Goal: Task Accomplishment & Management: Use online tool/utility

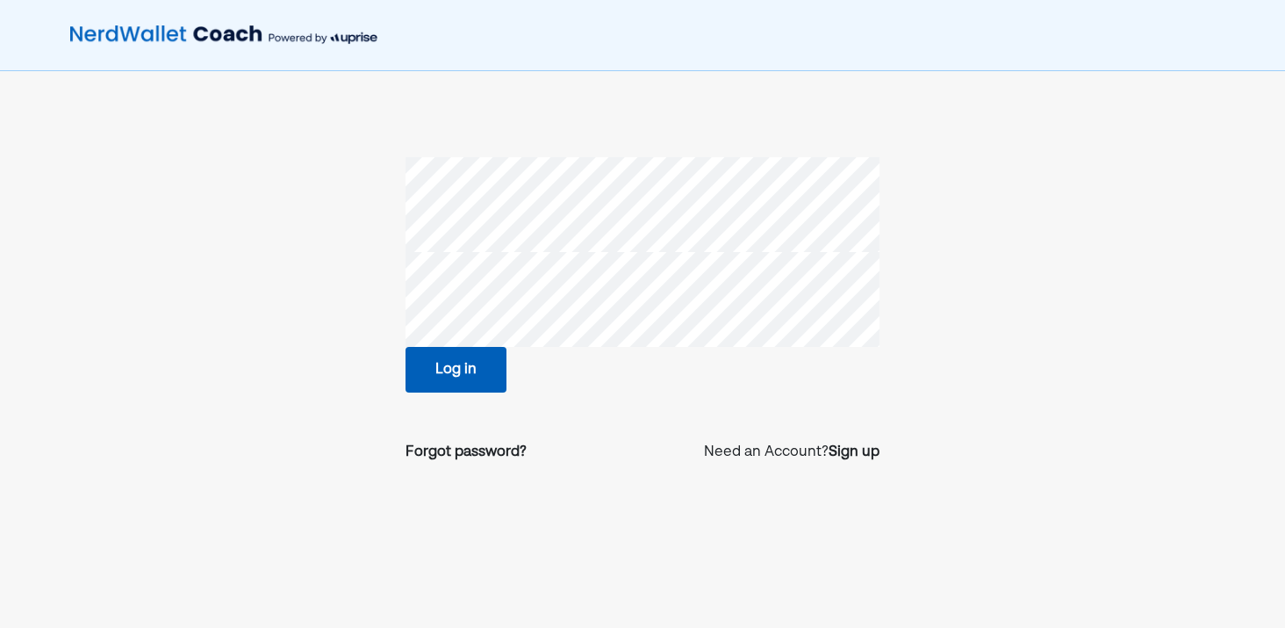
click at [429, 375] on button "Log in" at bounding box center [456, 370] width 101 height 46
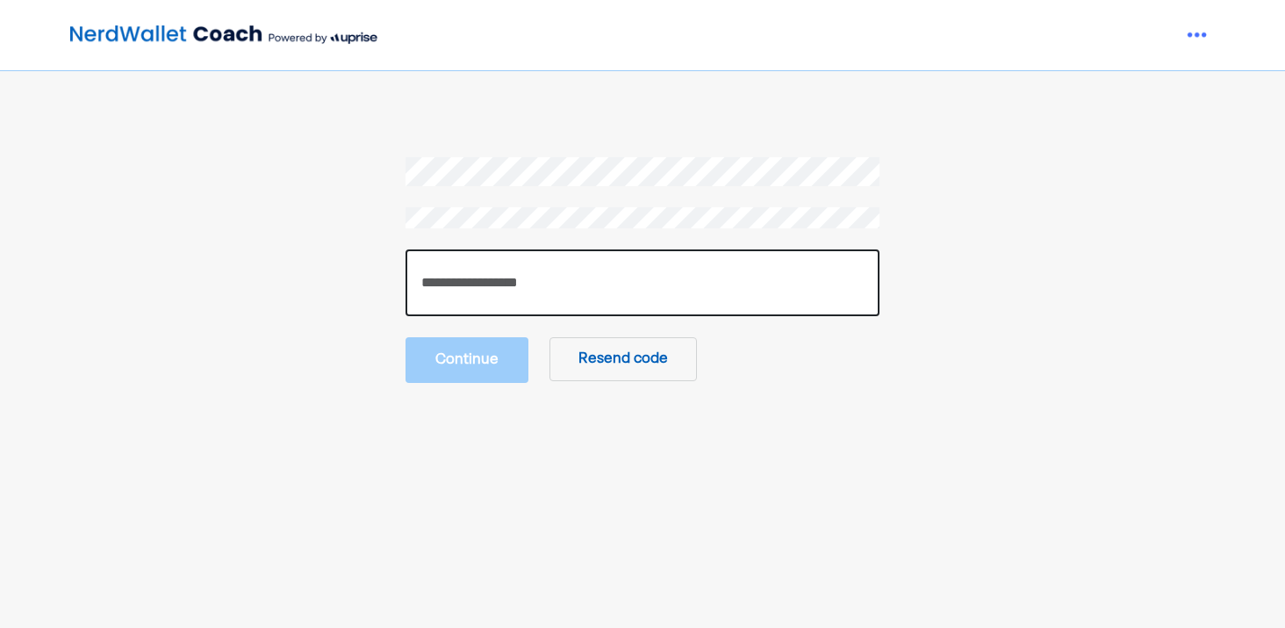
click at [450, 281] on input "number" at bounding box center [643, 282] width 474 height 67
paste input "******"
type input "******"
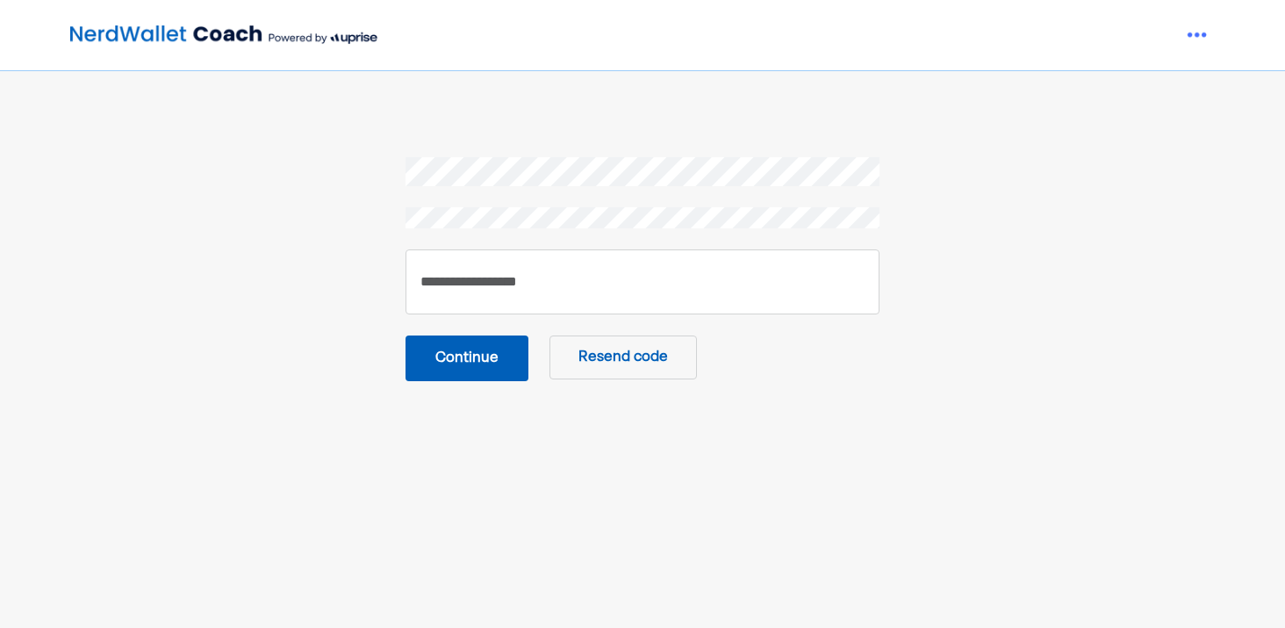
click at [439, 345] on button "Continue" at bounding box center [467, 358] width 123 height 46
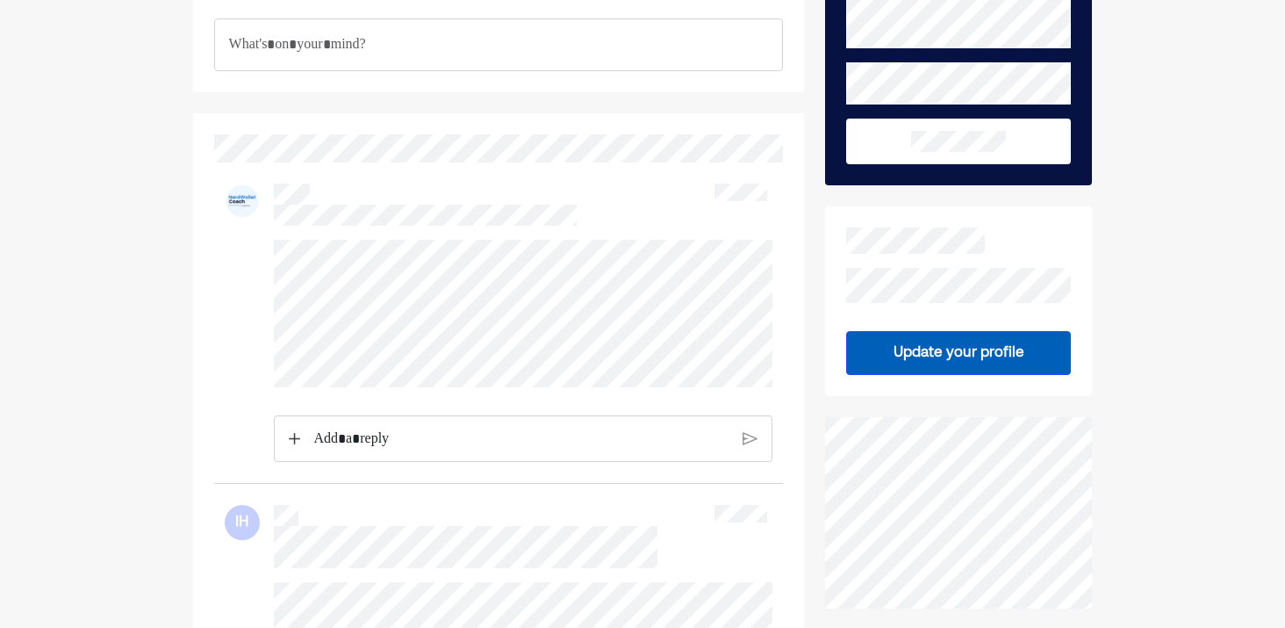
scroll to position [155, 0]
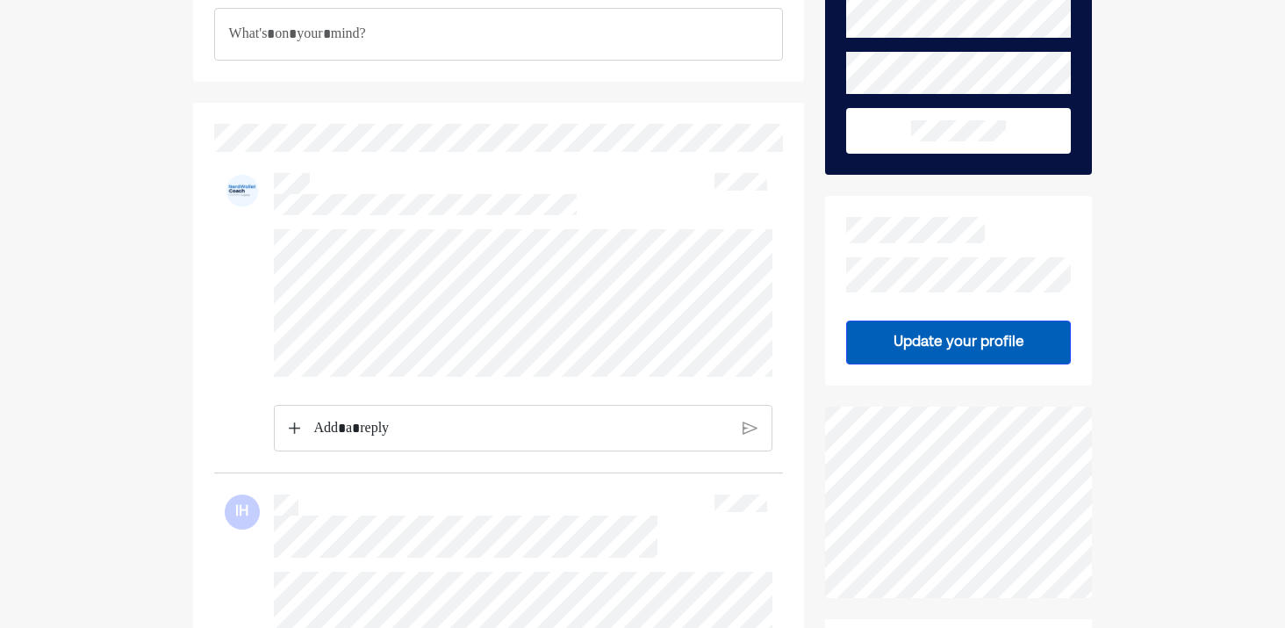
click at [361, 377] on div at bounding box center [499, 340] width 548 height 223
click at [246, 193] on img at bounding box center [242, 190] width 35 height 35
click at [406, 420] on p "Rich Text Editor. Editing area: main" at bounding box center [521, 428] width 415 height 23
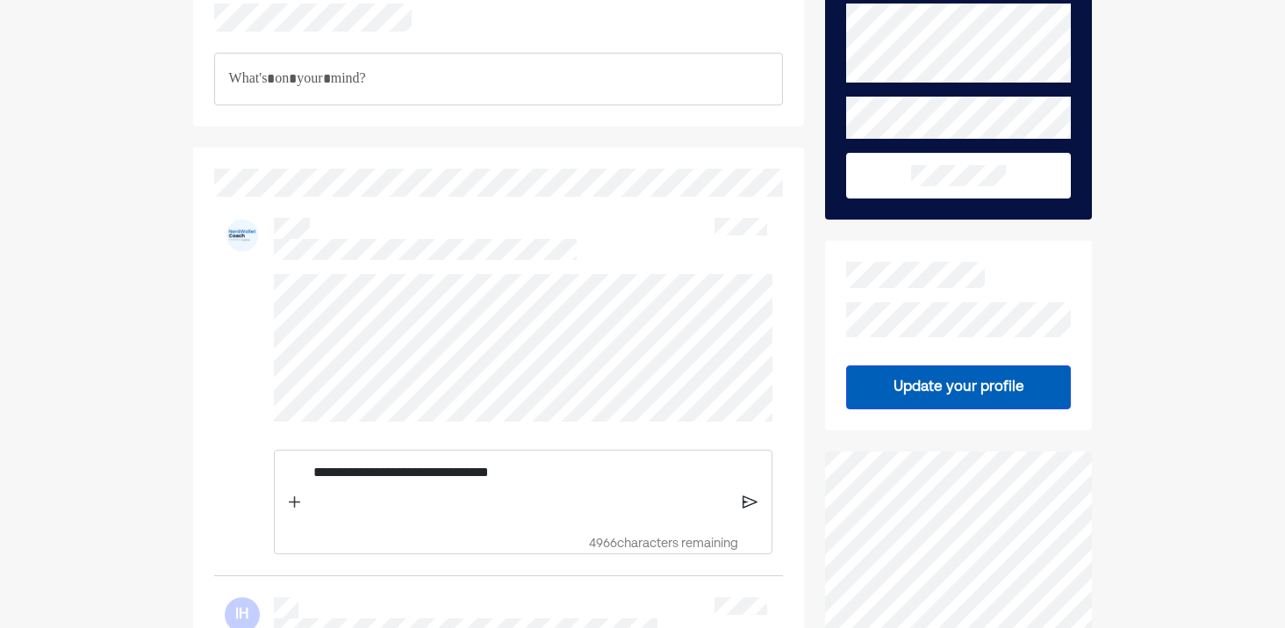
scroll to position [126, 0]
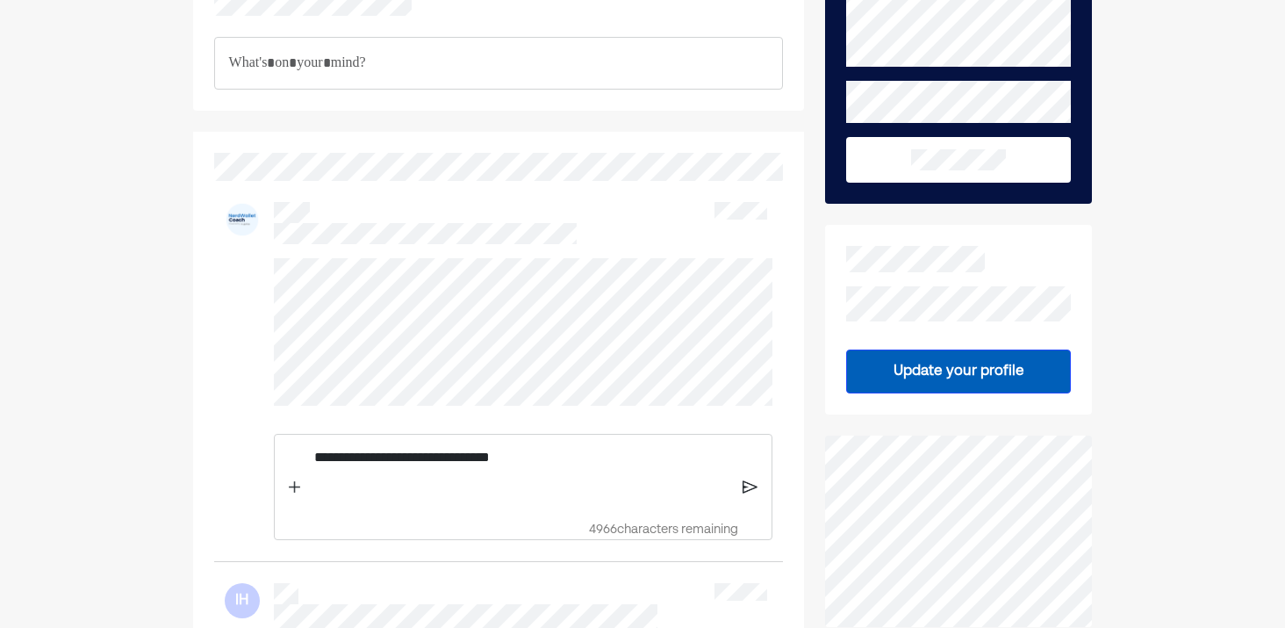
click at [743, 485] on img at bounding box center [750, 487] width 15 height 16
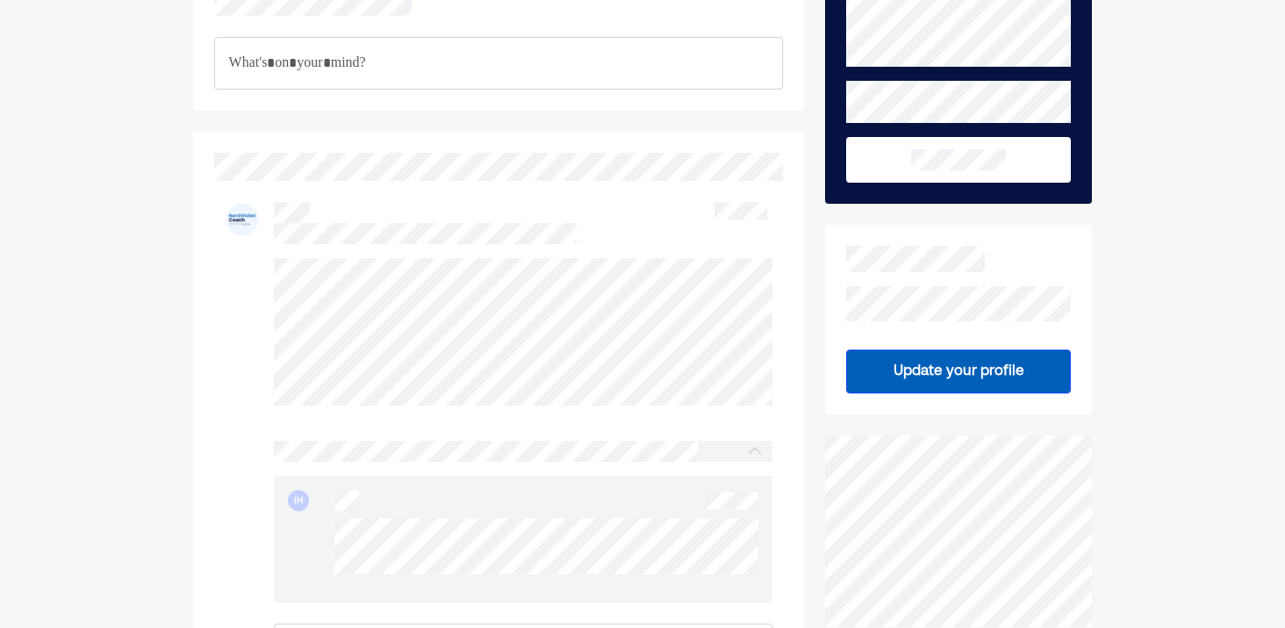
scroll to position [0, 0]
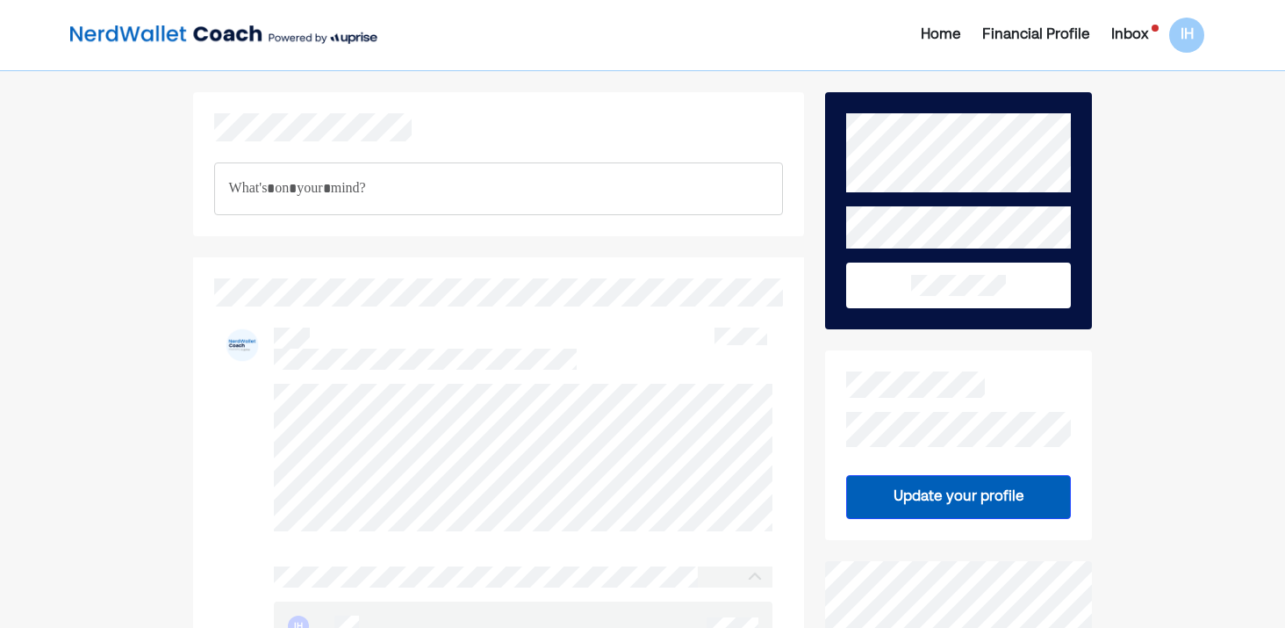
click at [1129, 30] on div "Inbox" at bounding box center [1130, 35] width 37 height 21
click at [1043, 40] on div "Financial Profile" at bounding box center [1037, 35] width 108 height 21
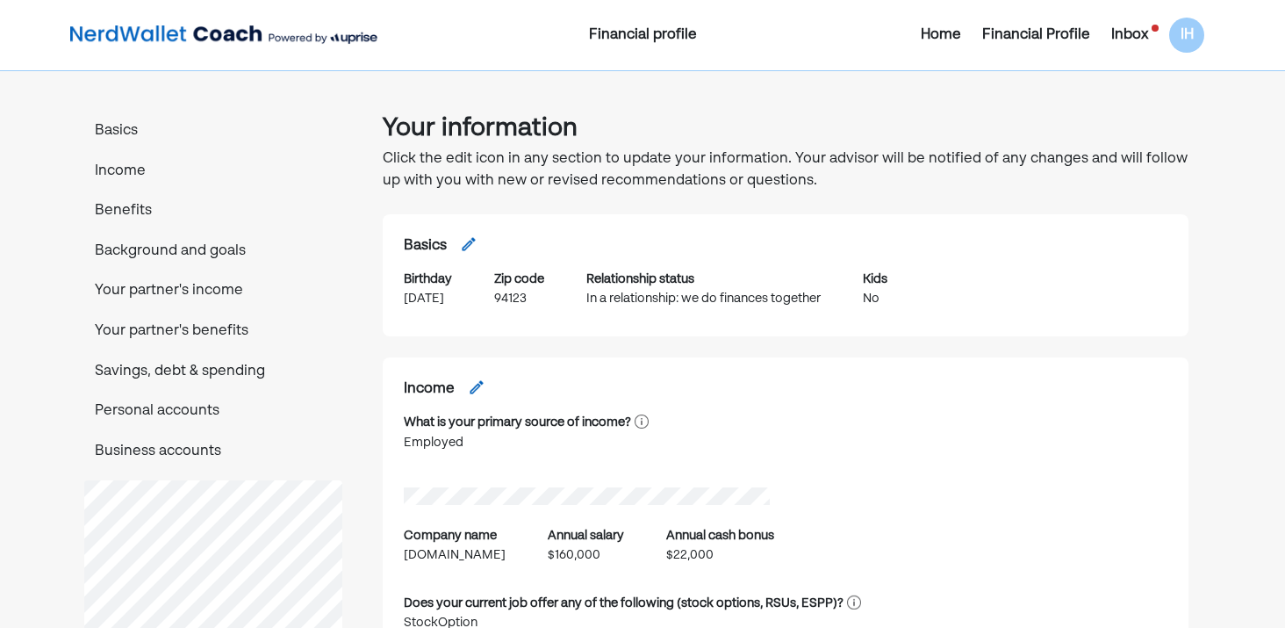
click at [1141, 30] on div "Inbox" at bounding box center [1130, 35] width 37 height 21
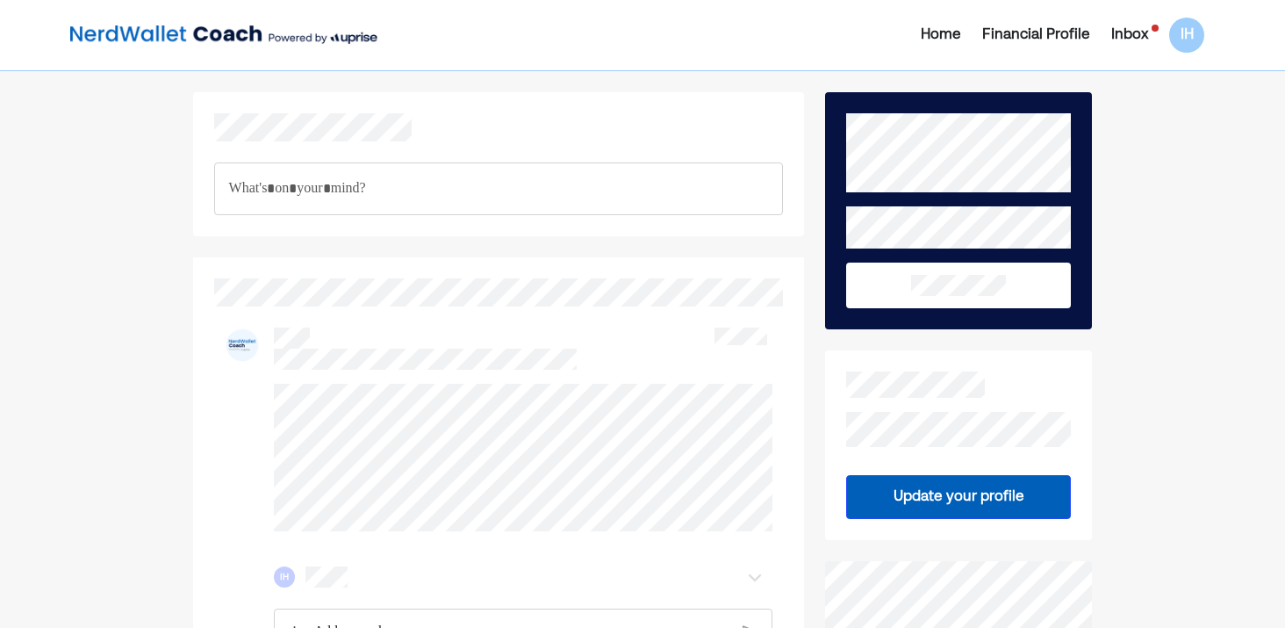
click at [944, 34] on div "Home" at bounding box center [941, 35] width 40 height 21
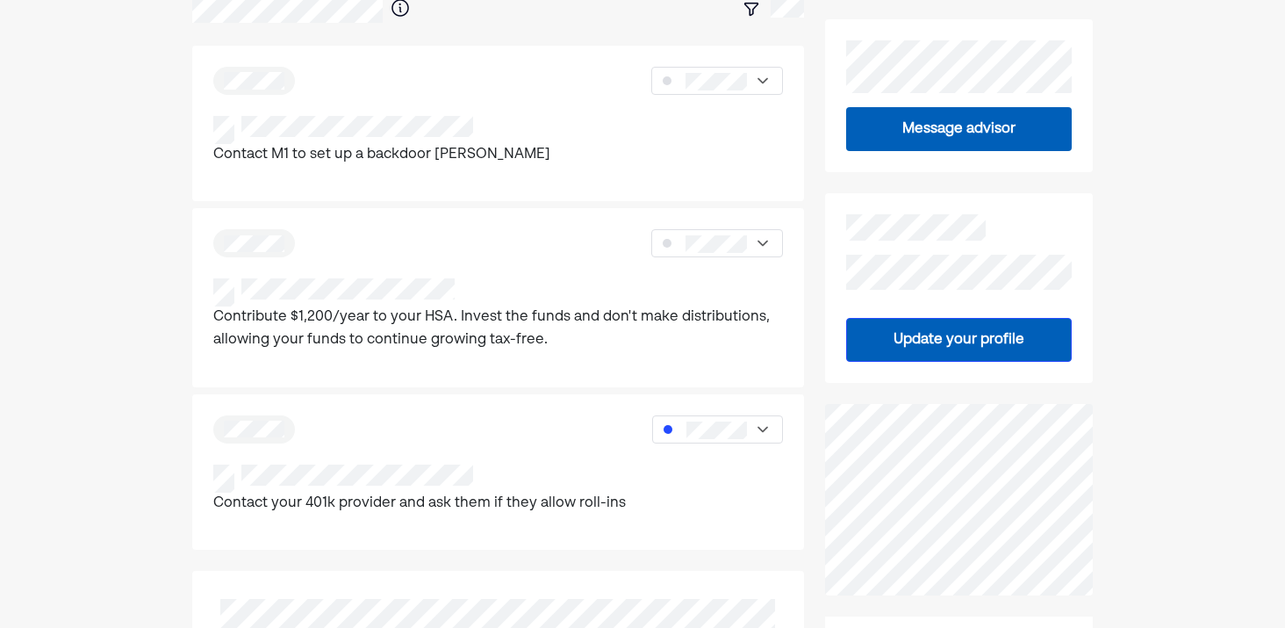
scroll to position [313, 0]
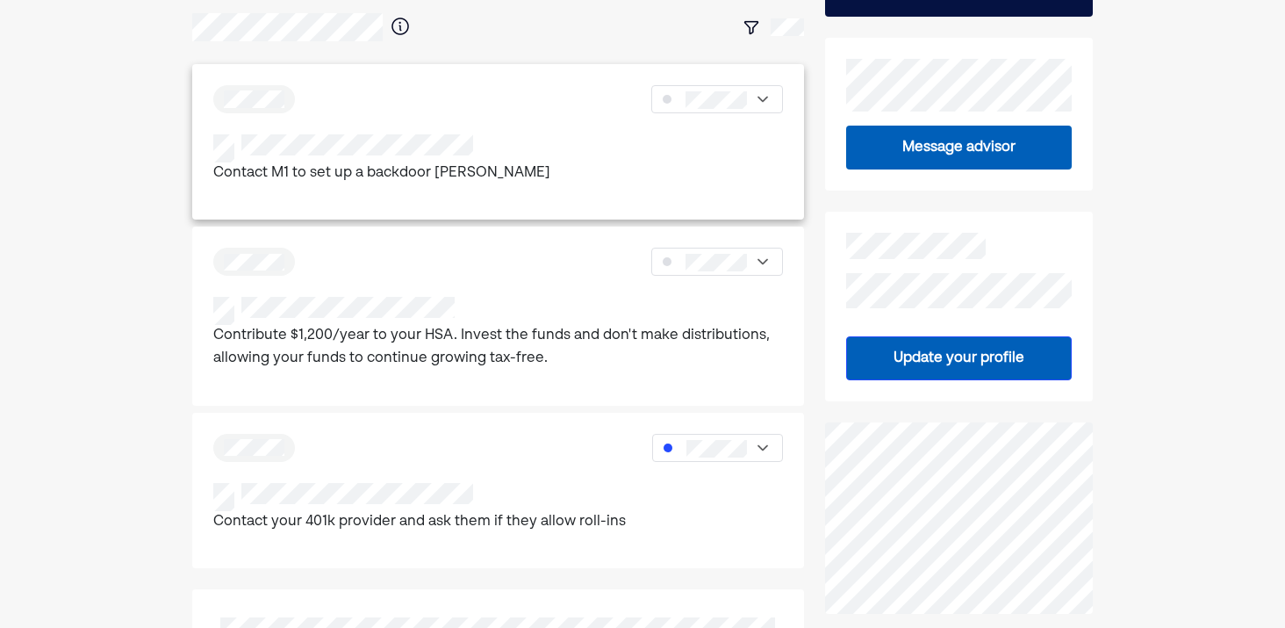
click at [433, 203] on div "Contact M1 to set up a backdoor [PERSON_NAME]" at bounding box center [498, 170] width 570 height 72
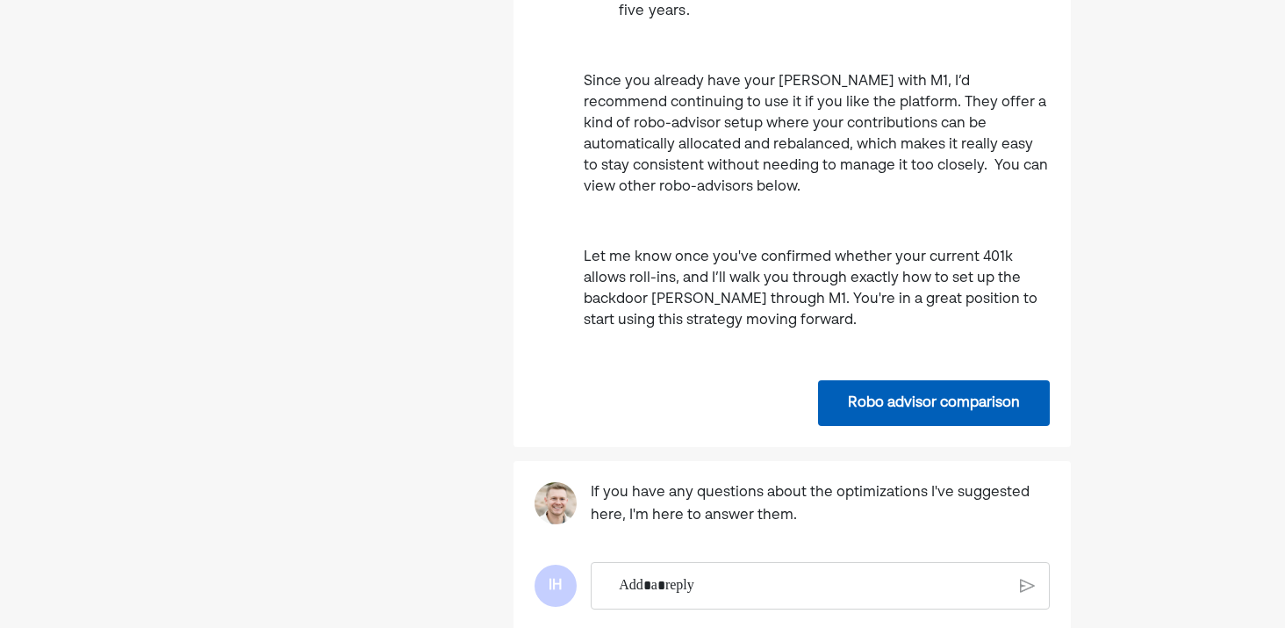
scroll to position [847, 0]
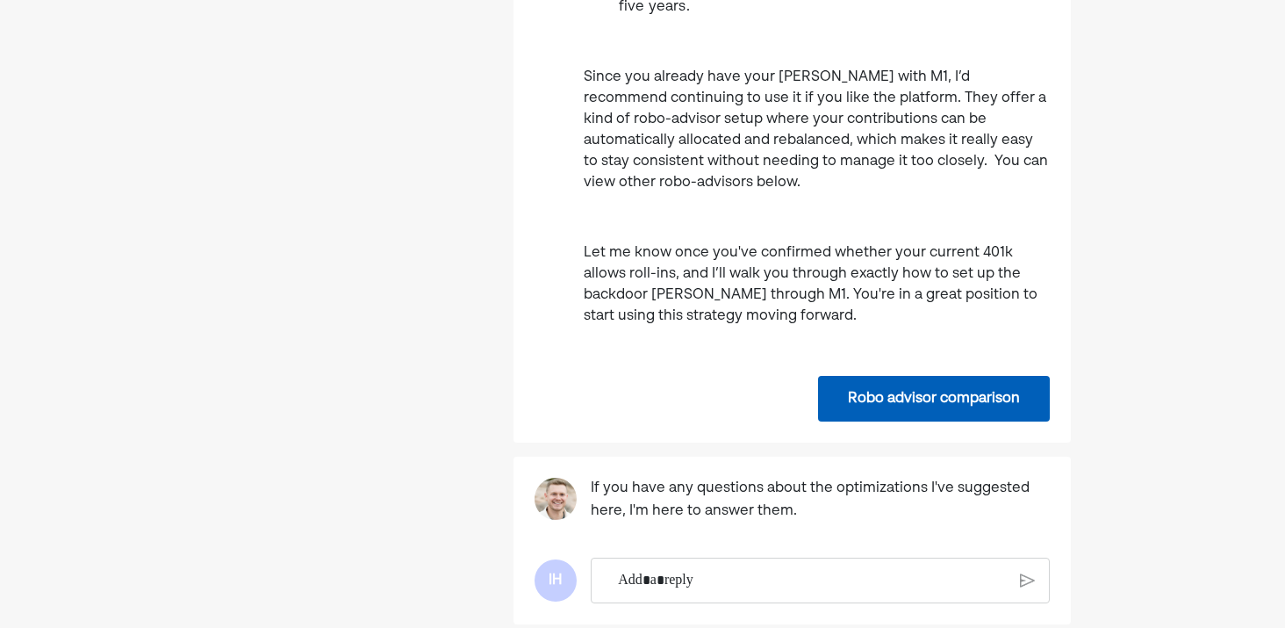
click at [695, 558] on div "Rich Text Editor. Editing area: main" at bounding box center [813, 580] width 406 height 44
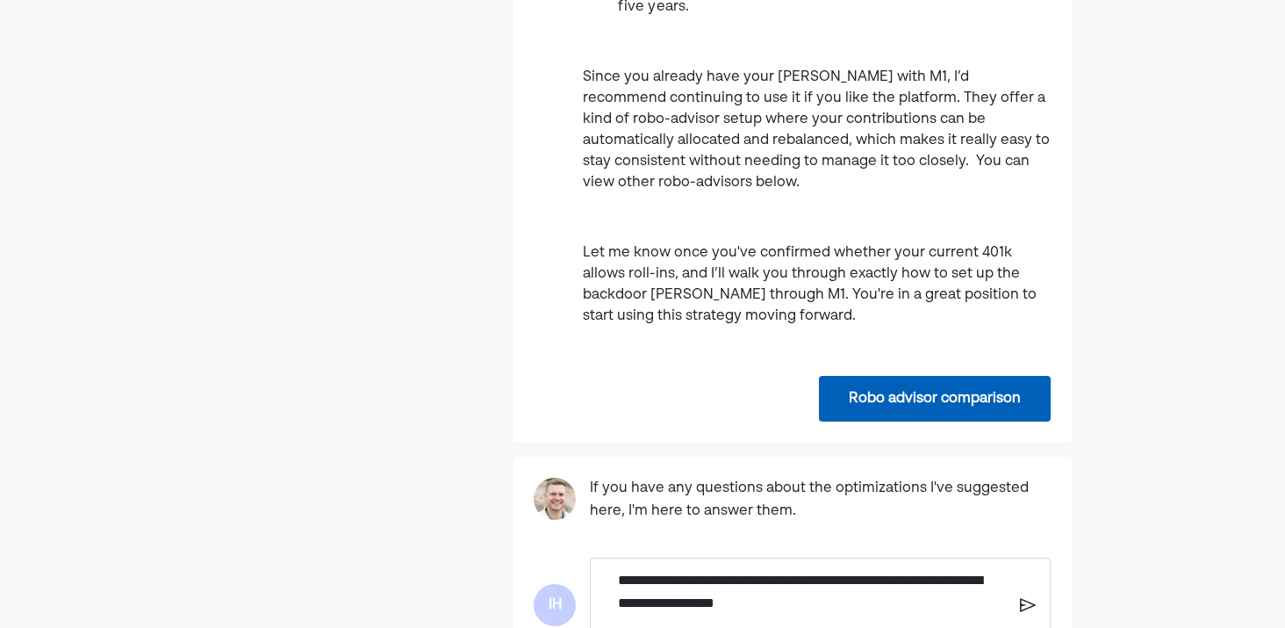
click at [632, 569] on p "**********" at bounding box center [812, 591] width 389 height 45
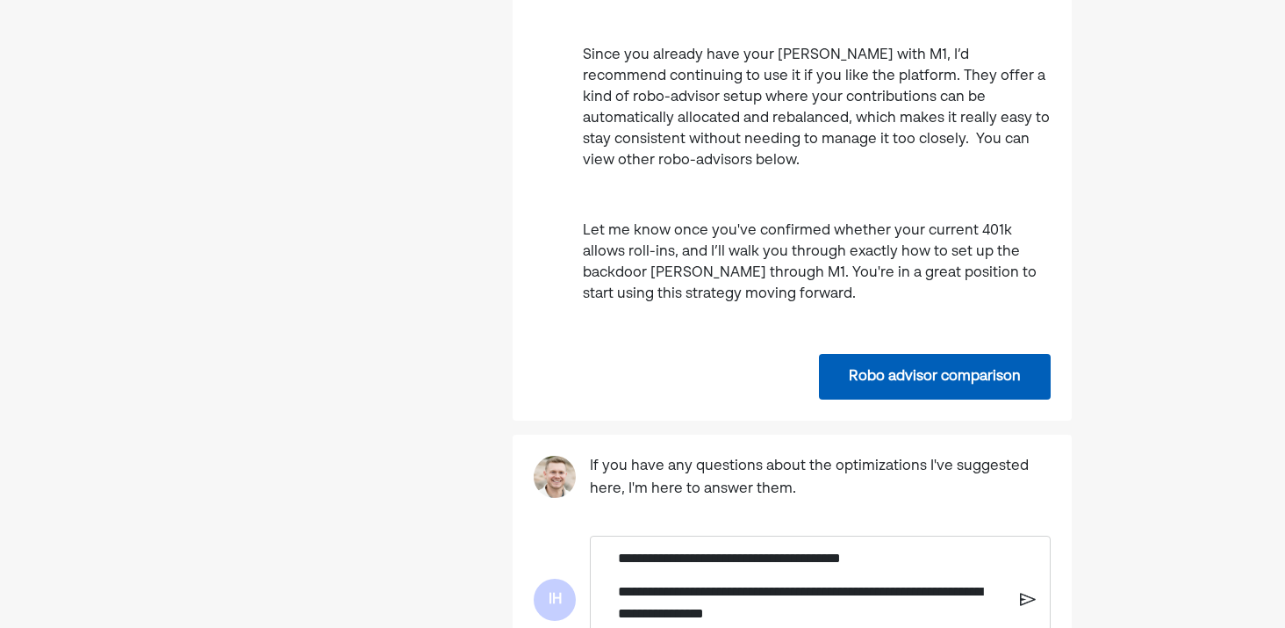
scroll to position [873, 0]
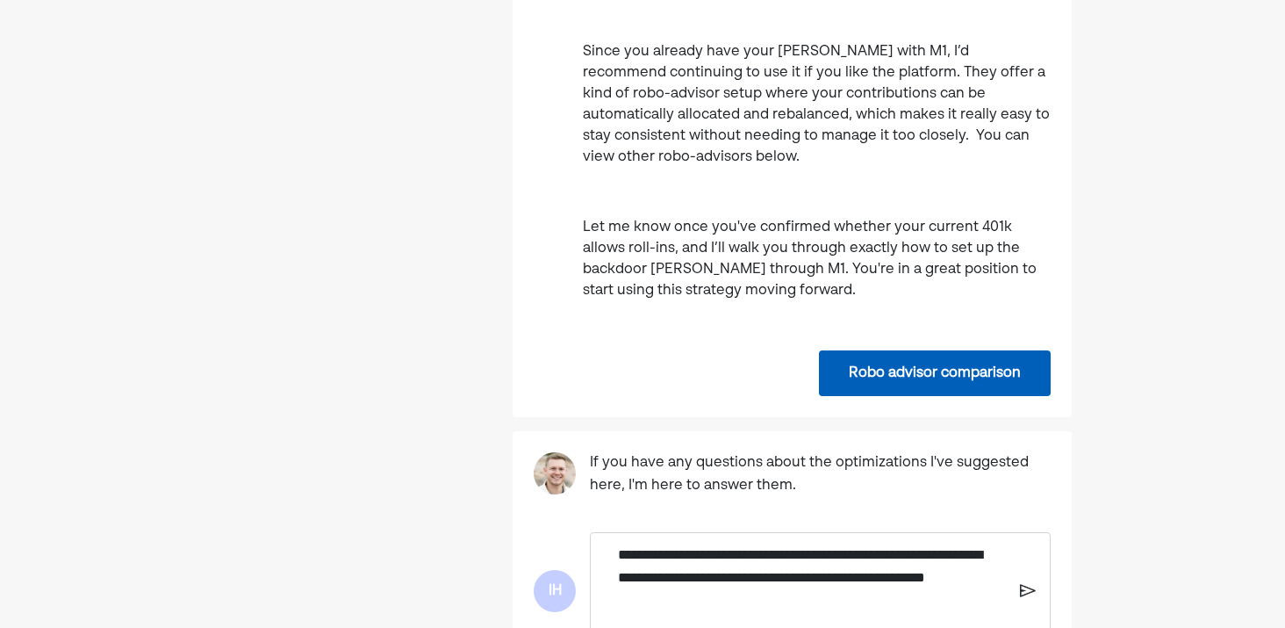
click at [1037, 532] on div "**********" at bounding box center [820, 590] width 460 height 117
click at [1032, 584] on img at bounding box center [1027, 592] width 15 height 16
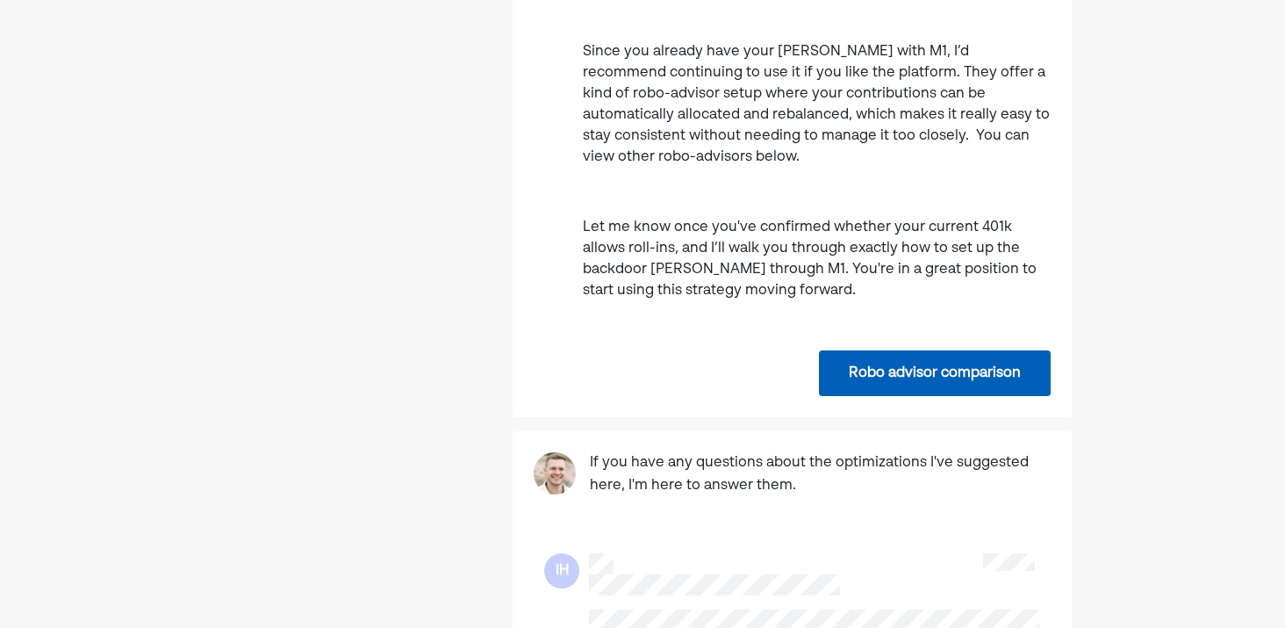
scroll to position [0, 0]
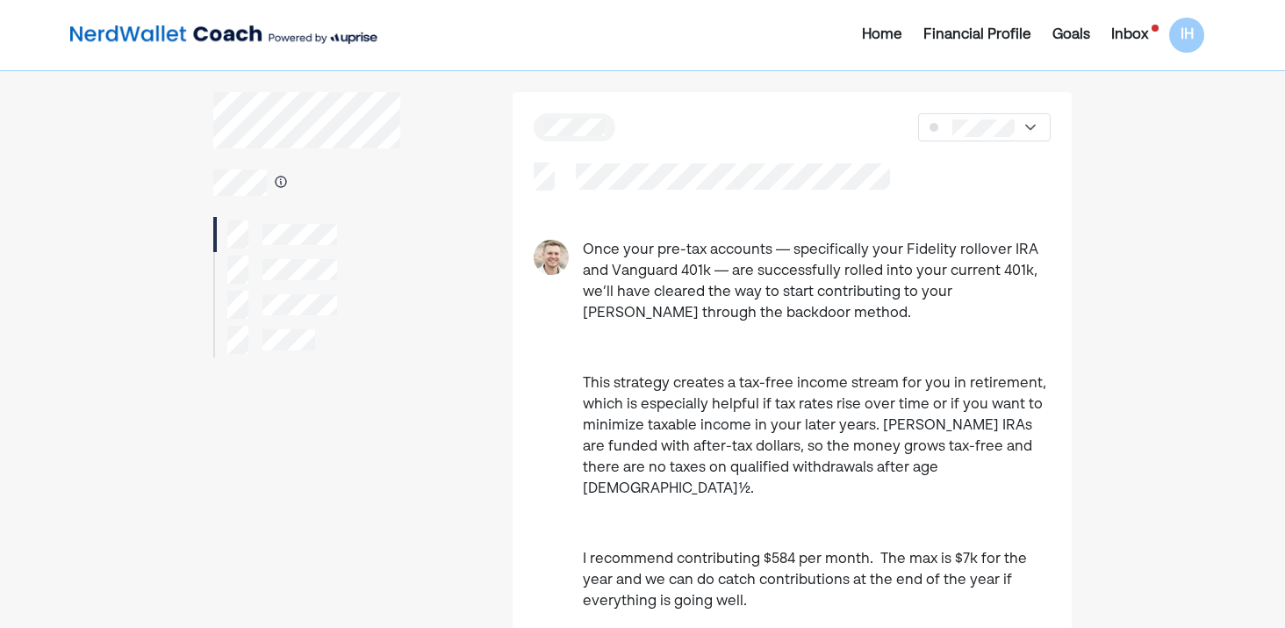
click at [1113, 33] on div "Inbox" at bounding box center [1130, 35] width 37 height 21
